Goal: Information Seeking & Learning: Find specific fact

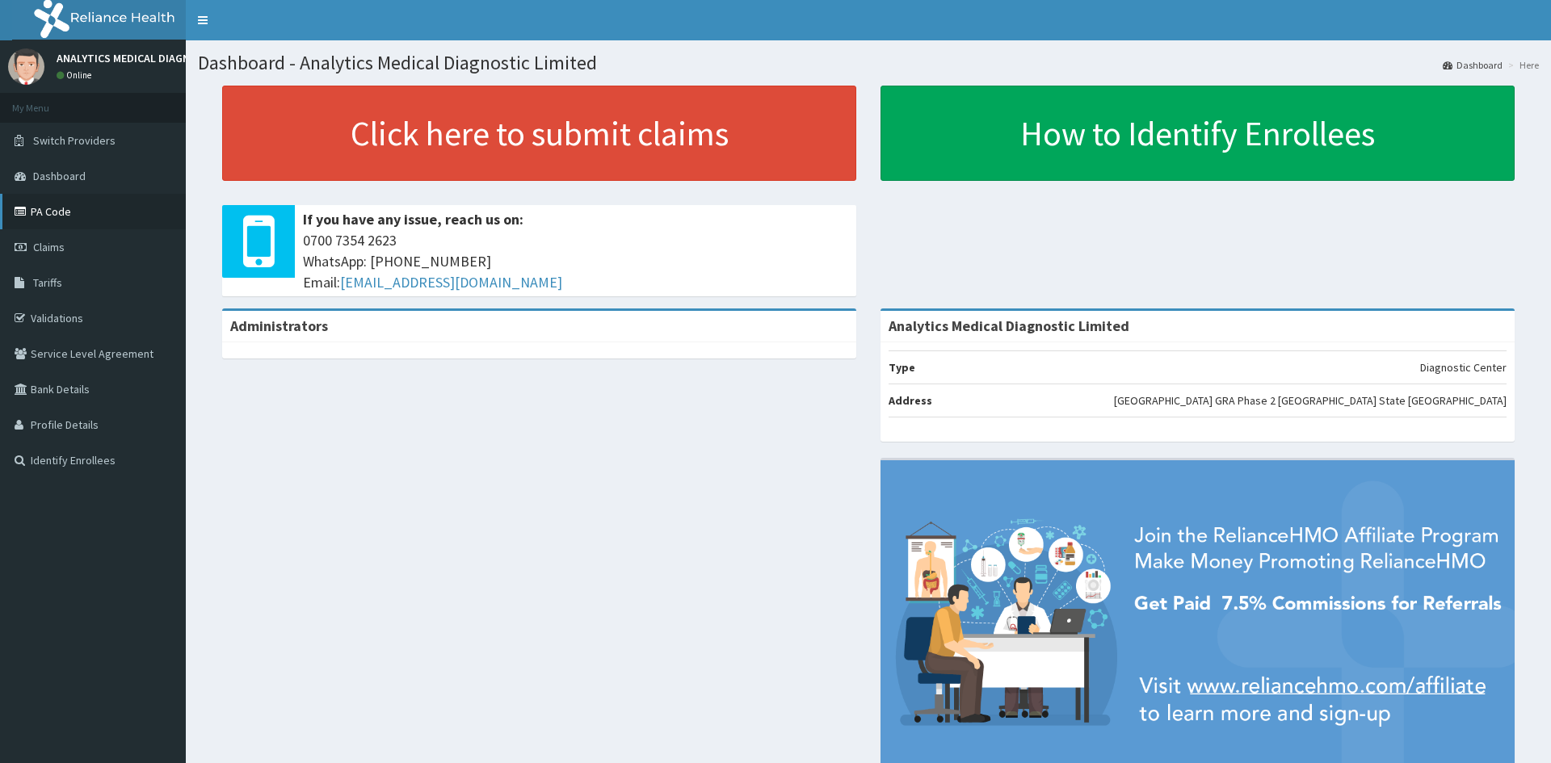
click at [106, 206] on link "PA Code" at bounding box center [93, 212] width 186 height 36
click at [67, 203] on link "PA Code" at bounding box center [93, 212] width 186 height 36
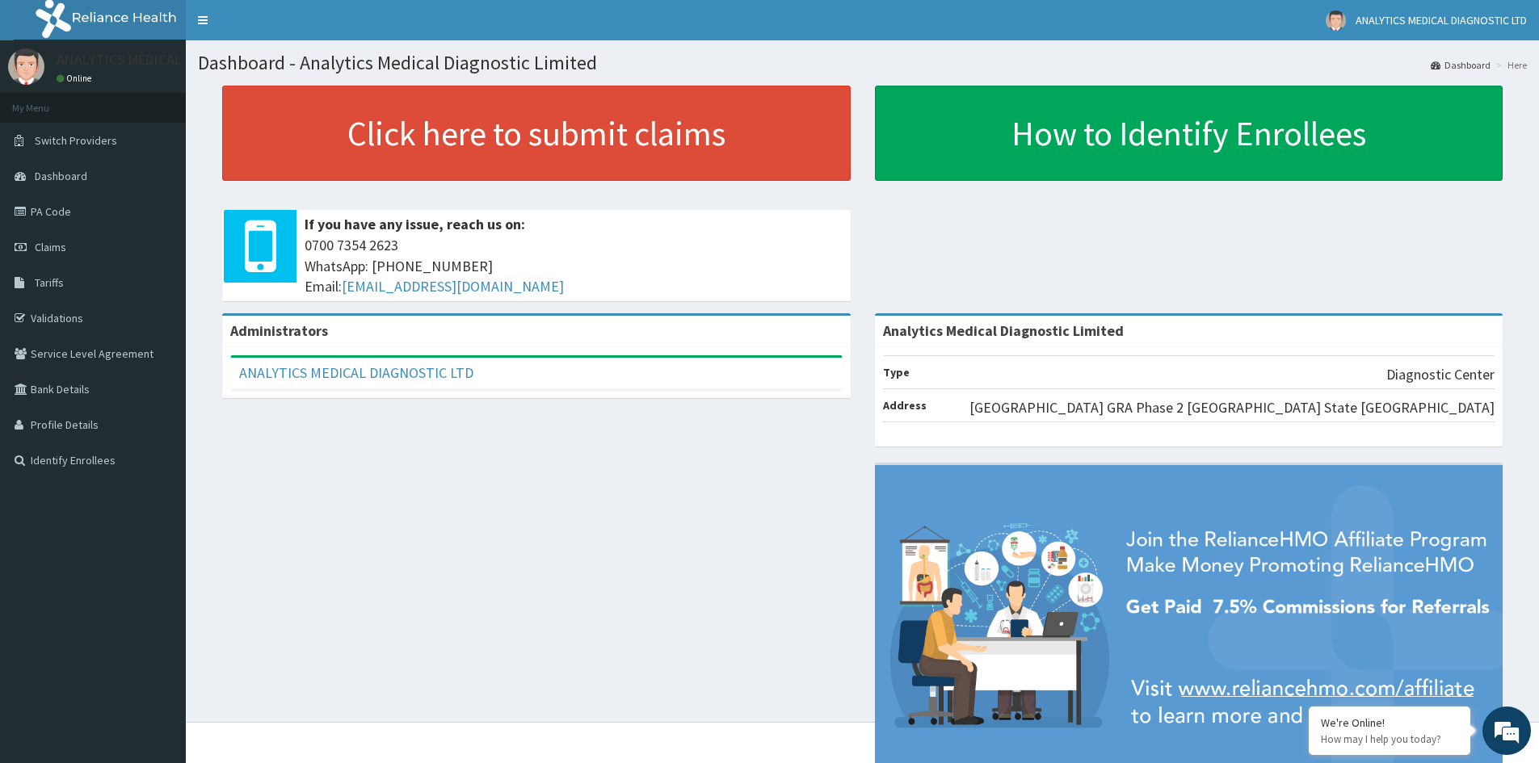
drag, startPoint x: 1535, startPoint y: 754, endPoint x: 1540, endPoint y: 642, distance: 112.4
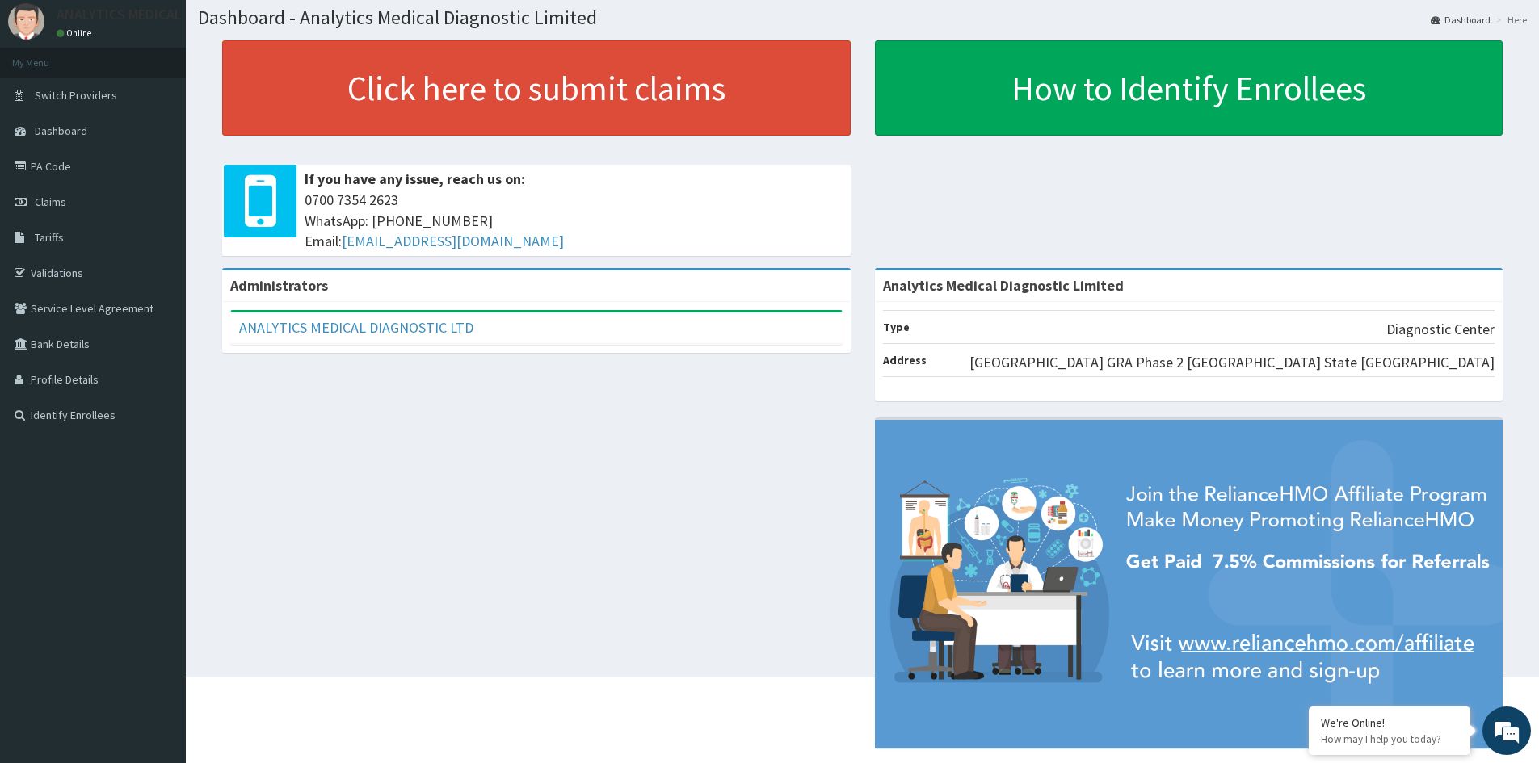
scroll to position [75, 0]
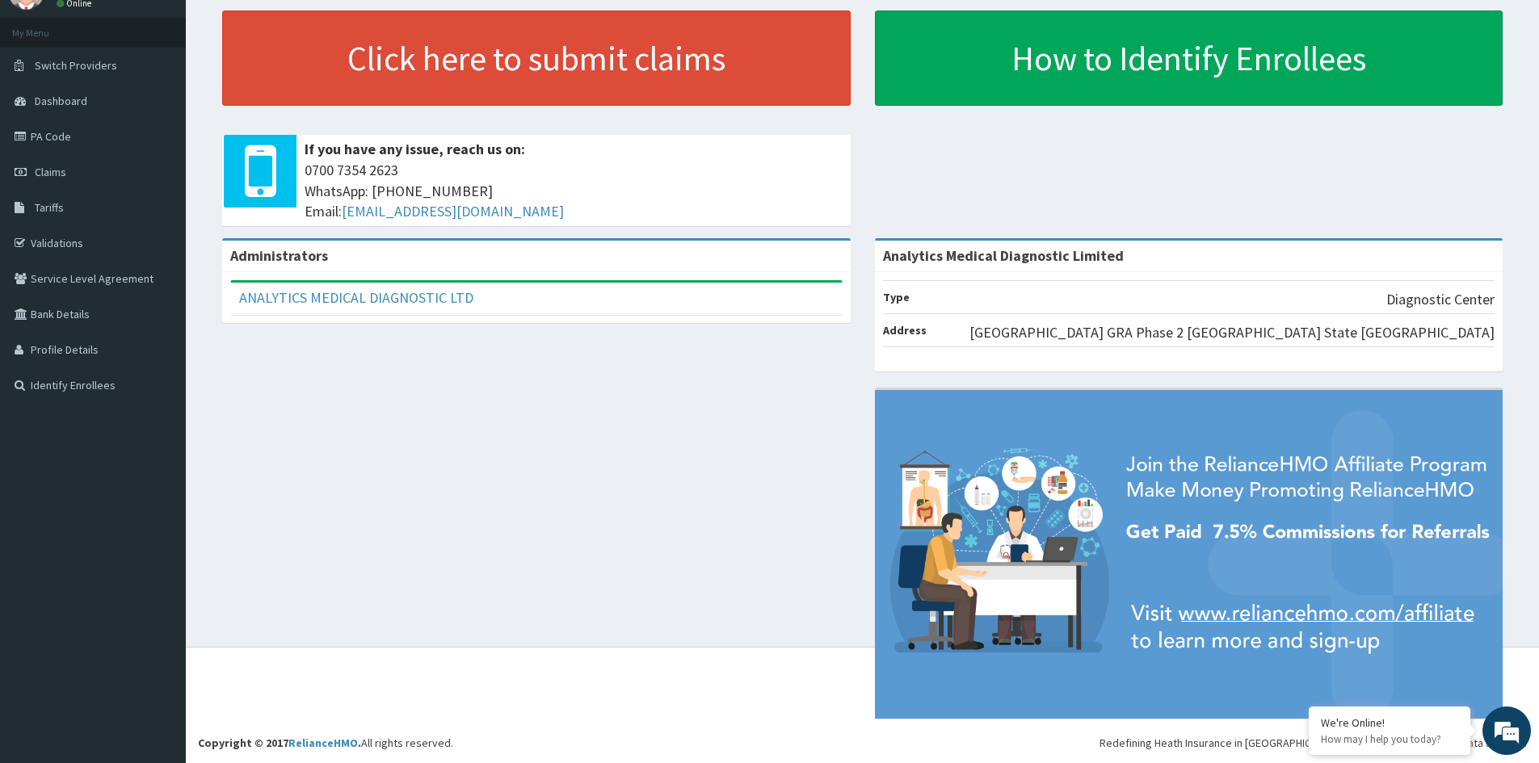
click at [1536, 15] on section "Click here to submit claims If you have any issue, reach us on: 0700 7354 2623 …" at bounding box center [862, 99] width 1353 height 202
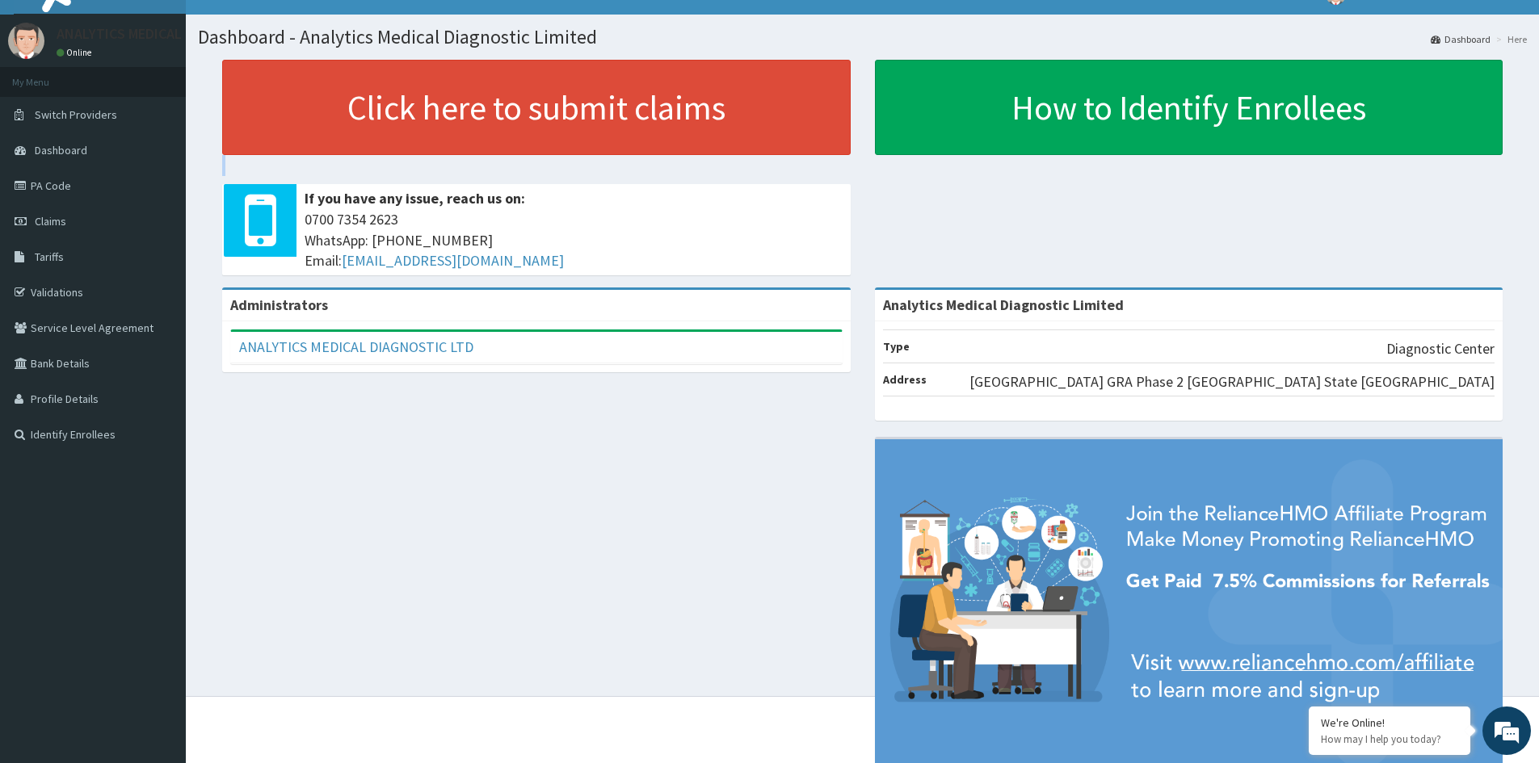
scroll to position [0, 0]
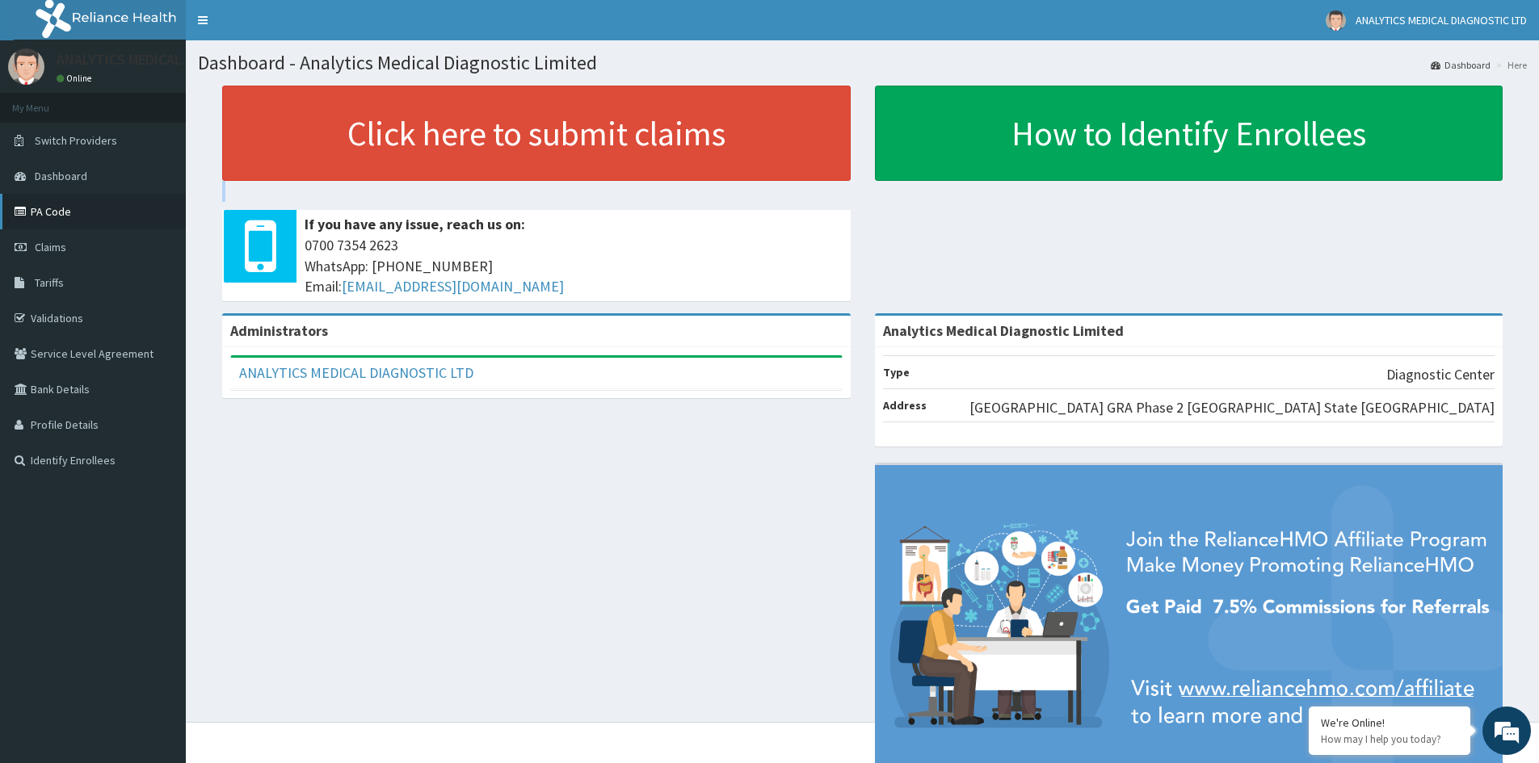
click at [48, 208] on link "PA Code" at bounding box center [93, 212] width 186 height 36
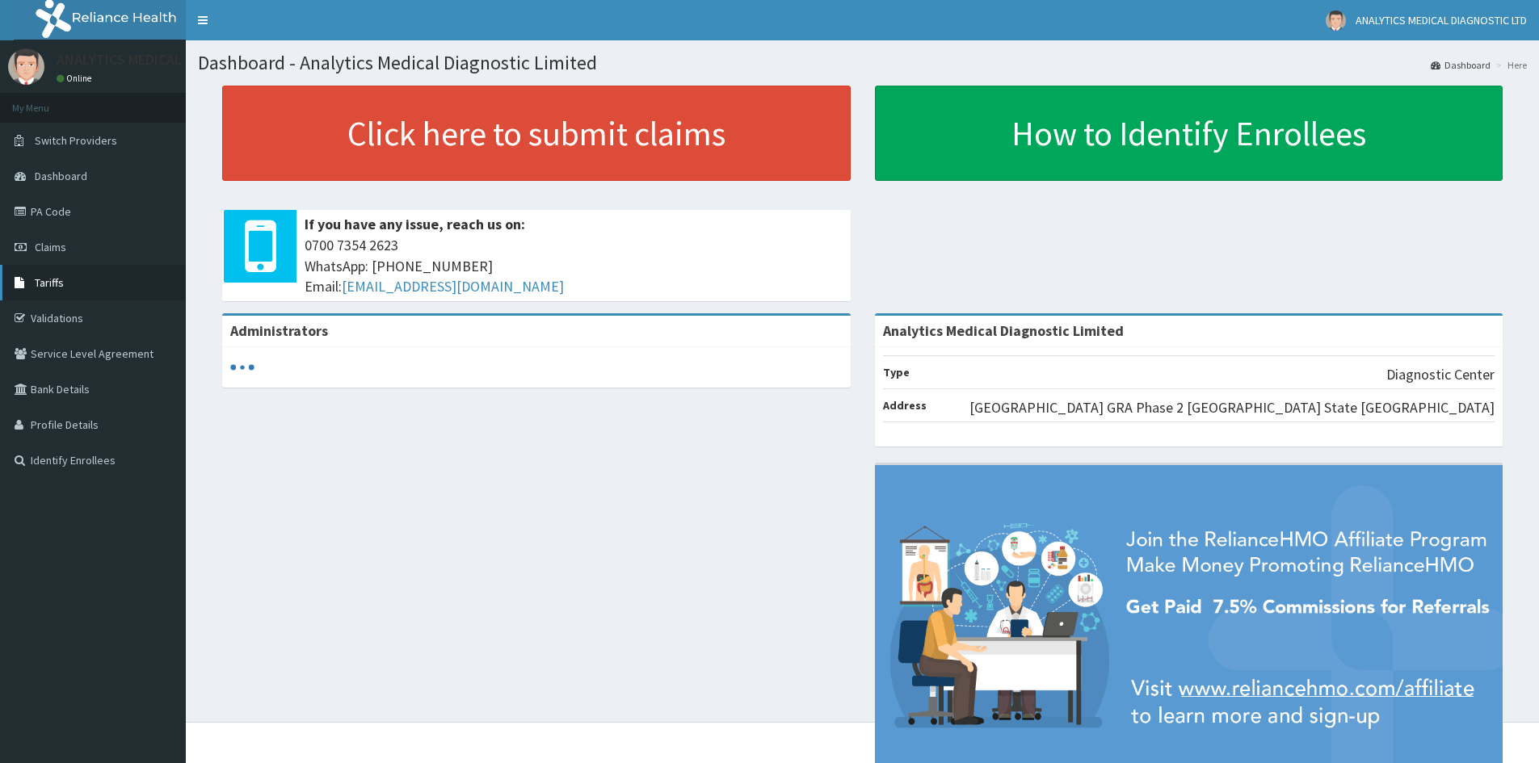
click at [123, 274] on link "Tariffs" at bounding box center [93, 283] width 186 height 36
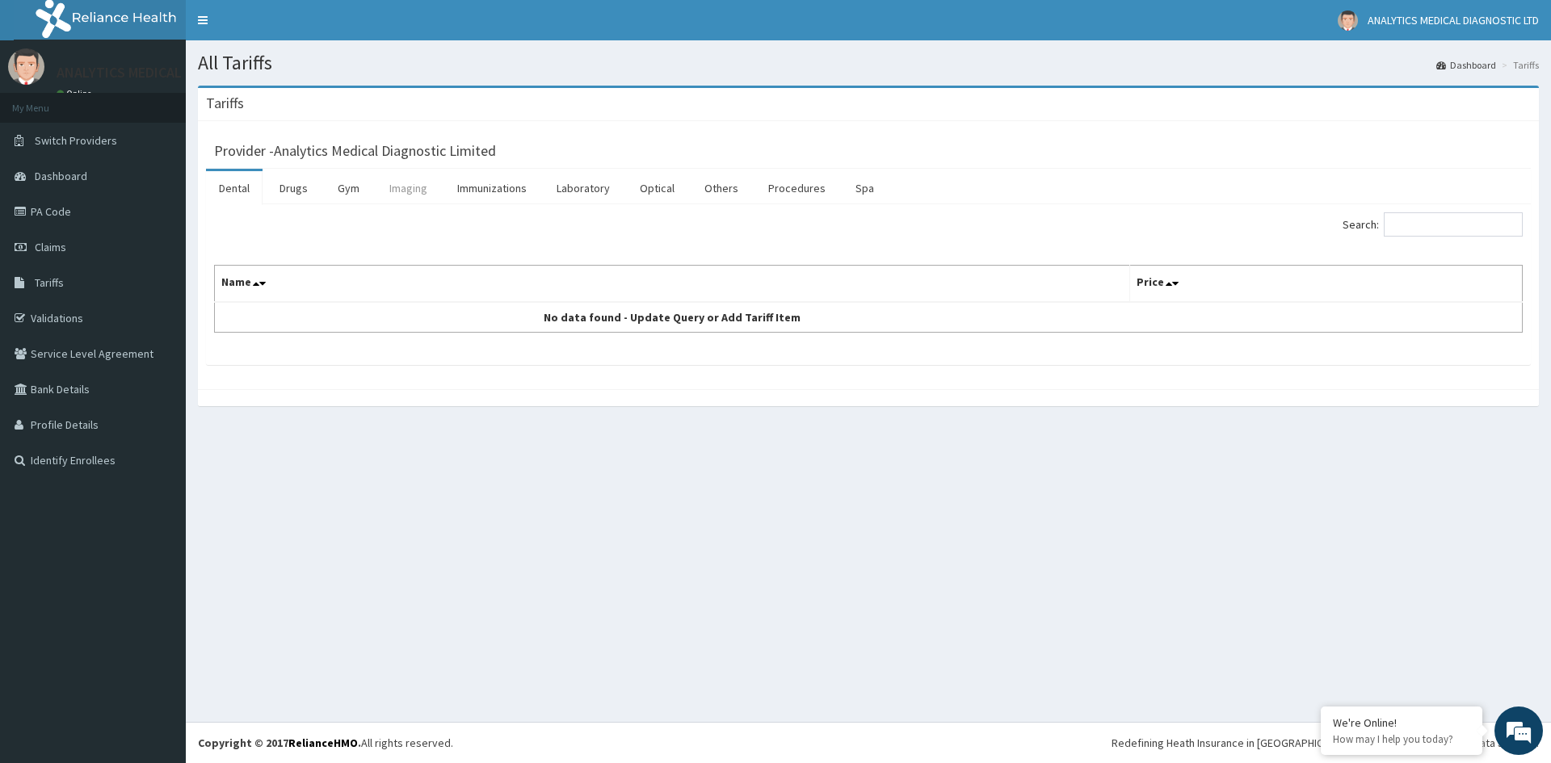
click at [410, 179] on link "Imaging" at bounding box center [408, 188] width 64 height 34
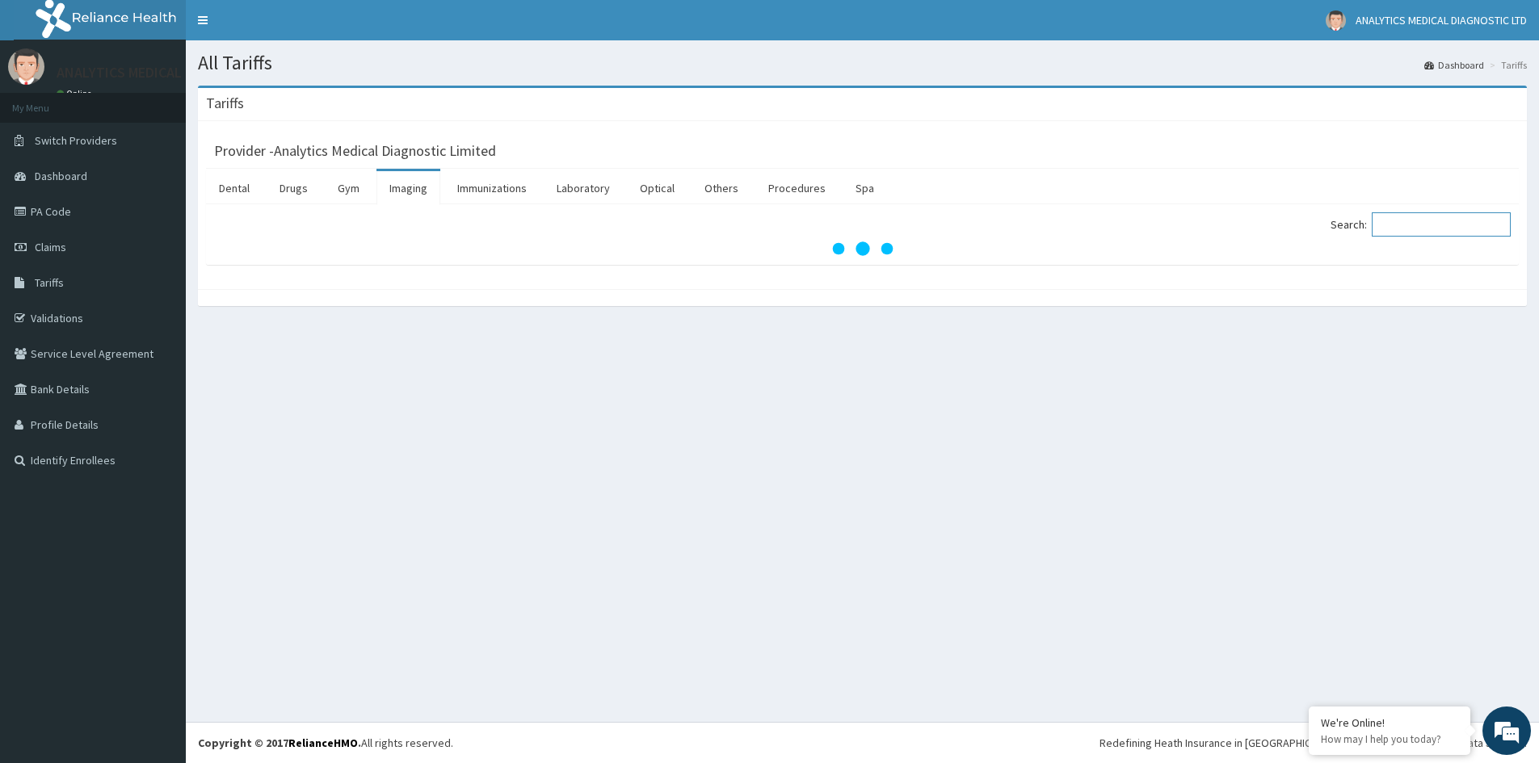
click at [1425, 224] on input "Search:" at bounding box center [1441, 224] width 139 height 24
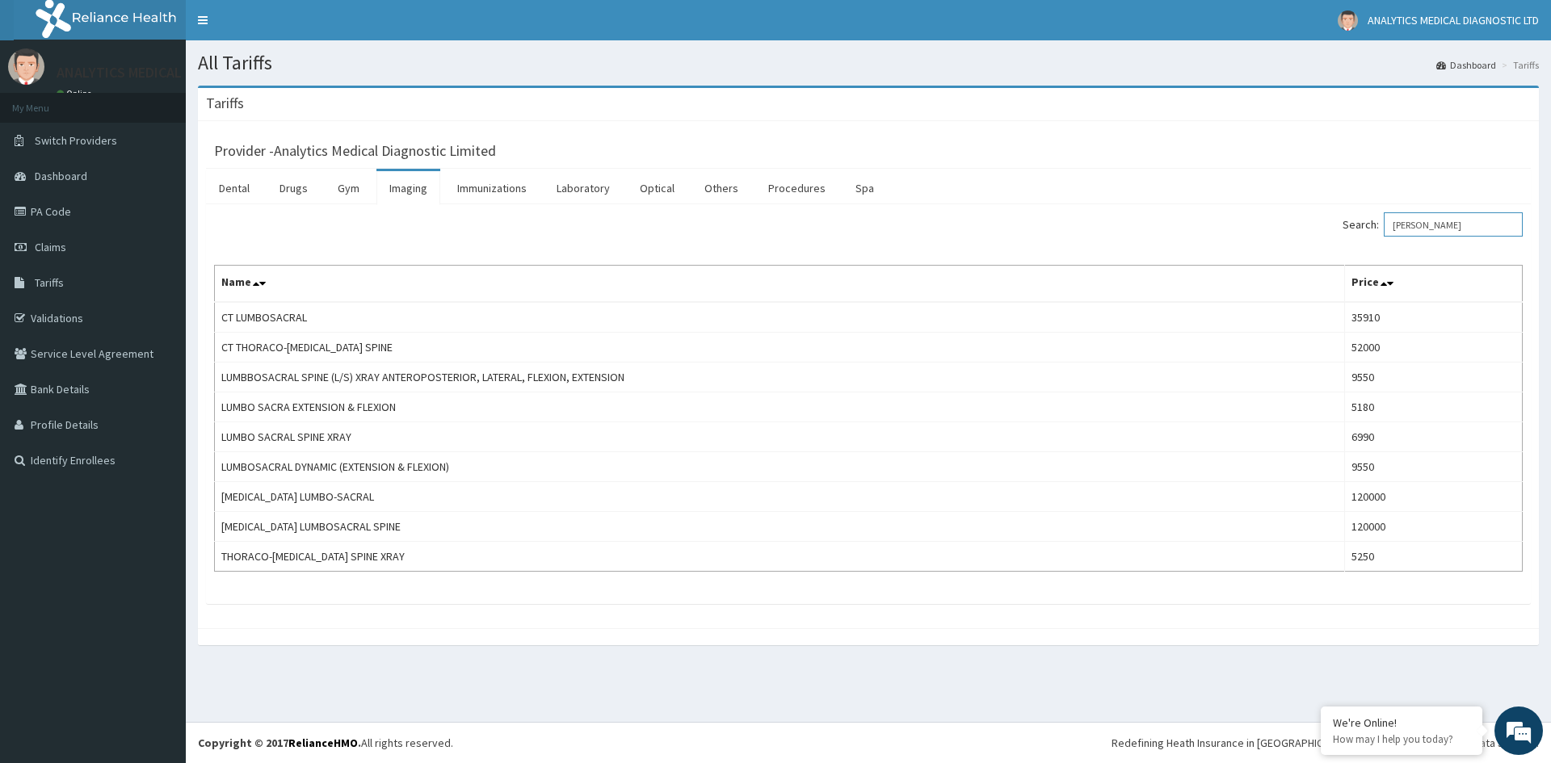
type input "[PERSON_NAME]"
drag, startPoint x: 1441, startPoint y: 224, endPoint x: 1337, endPoint y: 254, distance: 108.4
click at [1337, 254] on div "Search: [PERSON_NAME] Name Price CT LUMBOSACRAL 35910 CT THORACO-[MEDICAL_DATA]…" at bounding box center [868, 391] width 1309 height 359
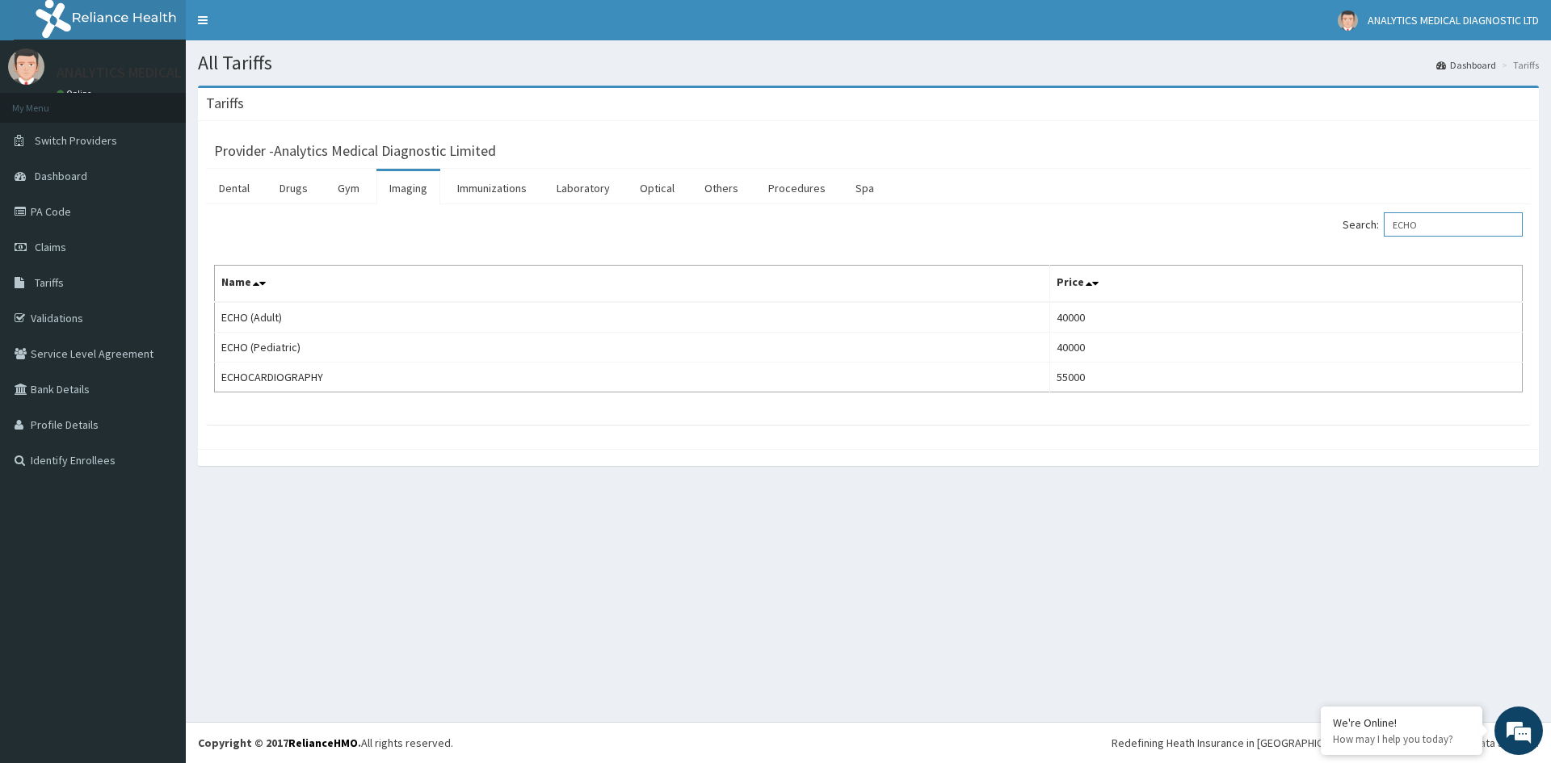
type input "ECHO"
click at [87, 215] on link "PA Code" at bounding box center [93, 212] width 186 height 36
